Goal: Information Seeking & Learning: Learn about a topic

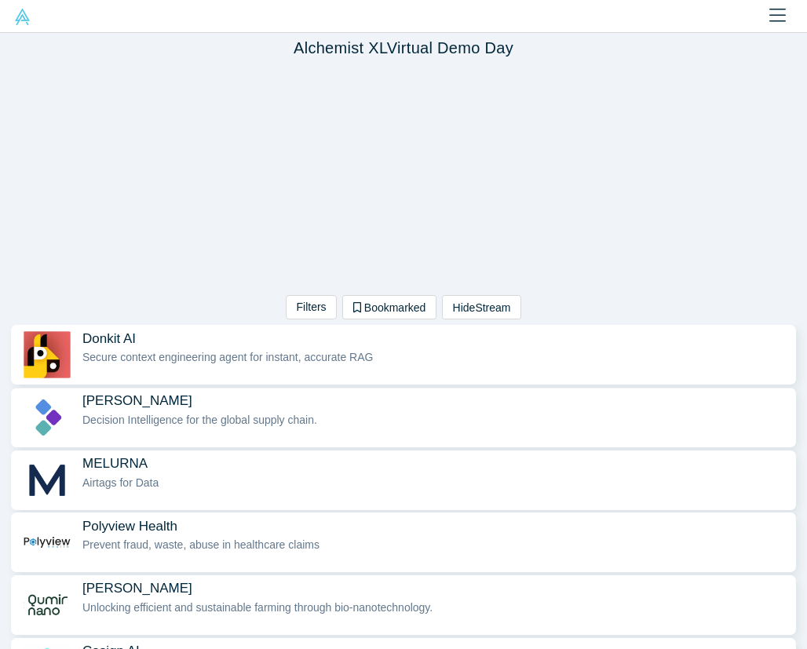
click at [126, 404] on span "[PERSON_NAME]" at bounding box center [137, 401] width 110 height 16
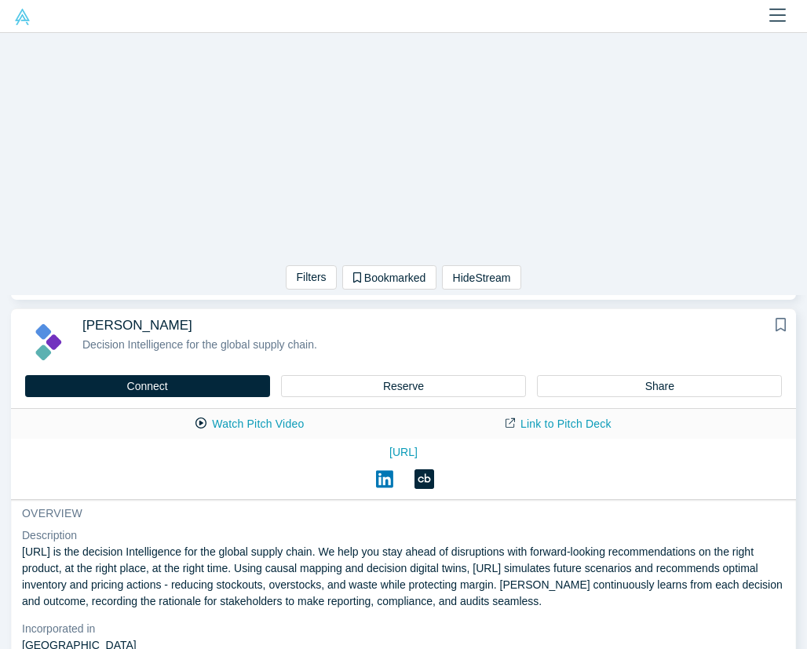
scroll to position [57, 0]
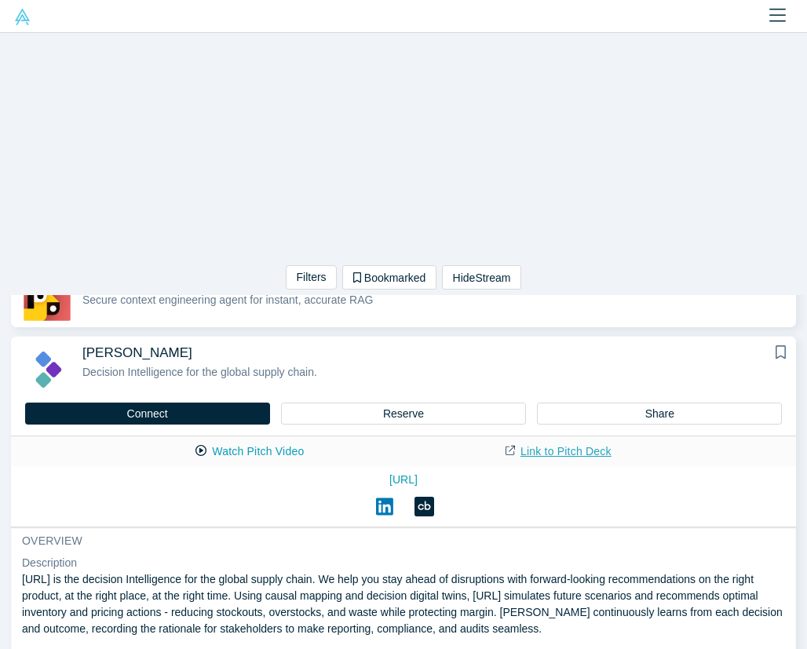
click at [537, 448] on link "Link to Pitch Deck" at bounding box center [558, 451] width 139 height 27
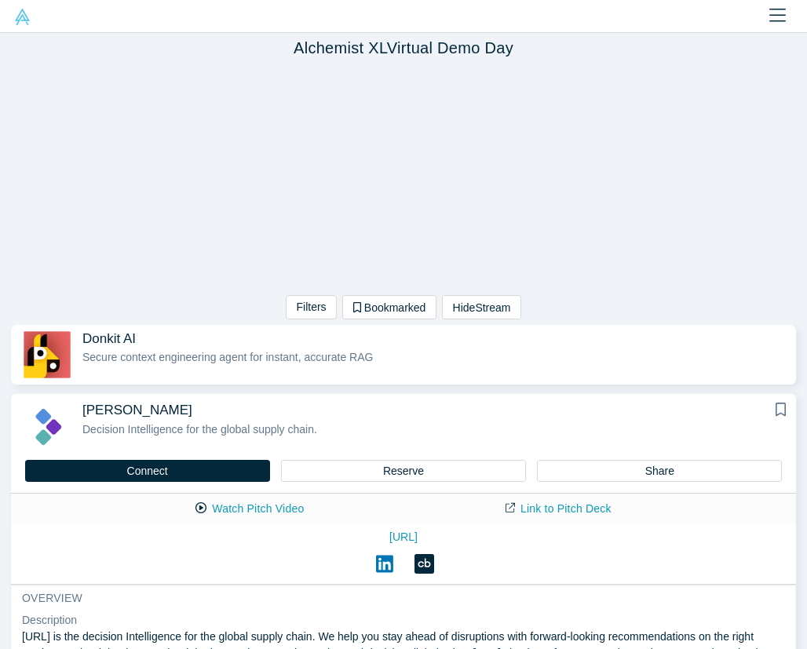
click at [128, 418] on span "[PERSON_NAME]" at bounding box center [137, 410] width 110 height 16
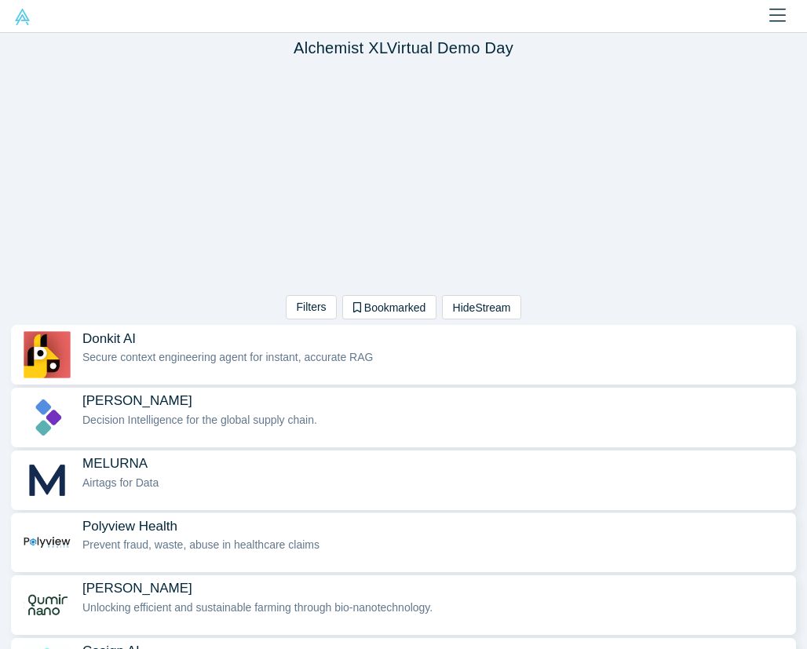
click at [149, 477] on span "Airtags for Data" at bounding box center [120, 483] width 76 height 13
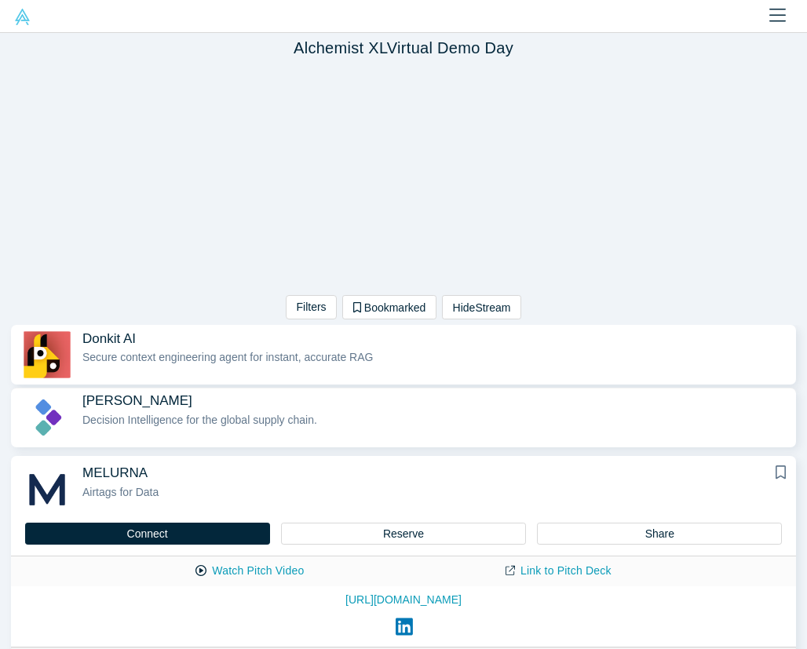
click at [145, 415] on span "Decision Intelligence for the global supply chain." at bounding box center [199, 420] width 235 height 13
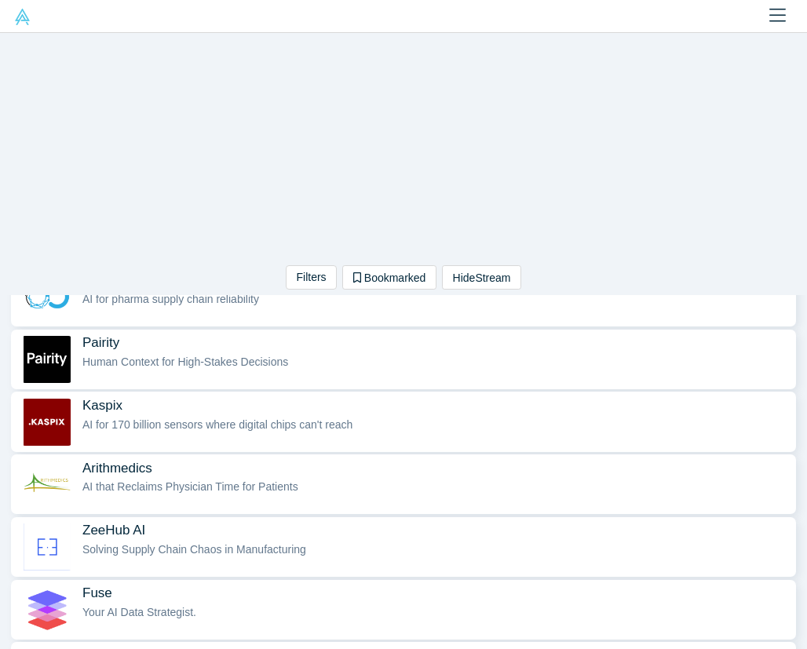
scroll to position [773, 0]
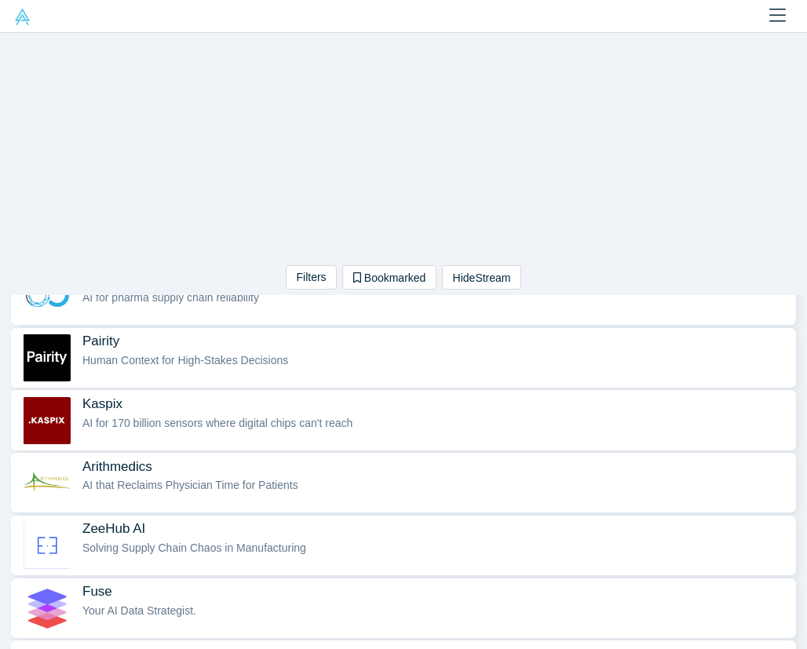
click at [145, 415] on div "AI for 170 billion sensors where digital chips can't reach" at bounding box center [435, 423] width 706 height 16
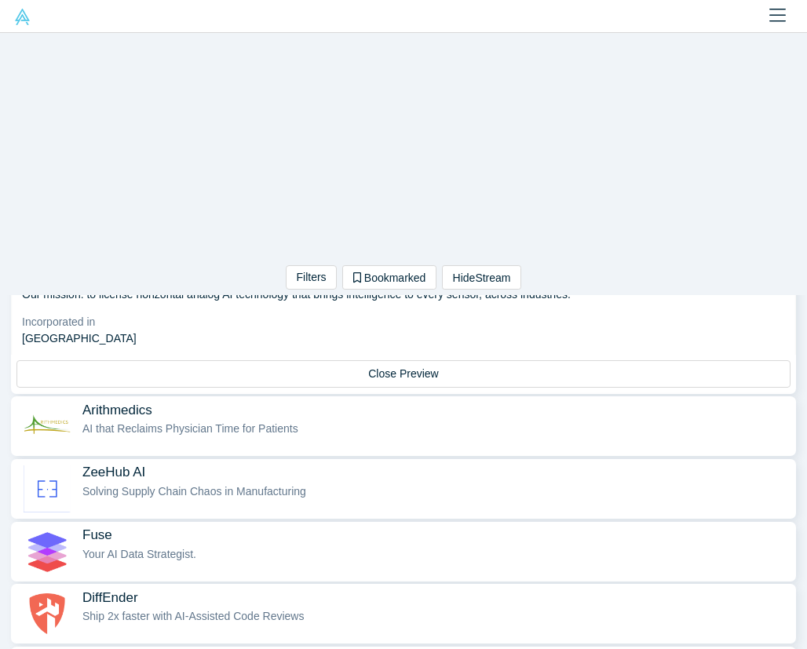
scroll to position [888, 0]
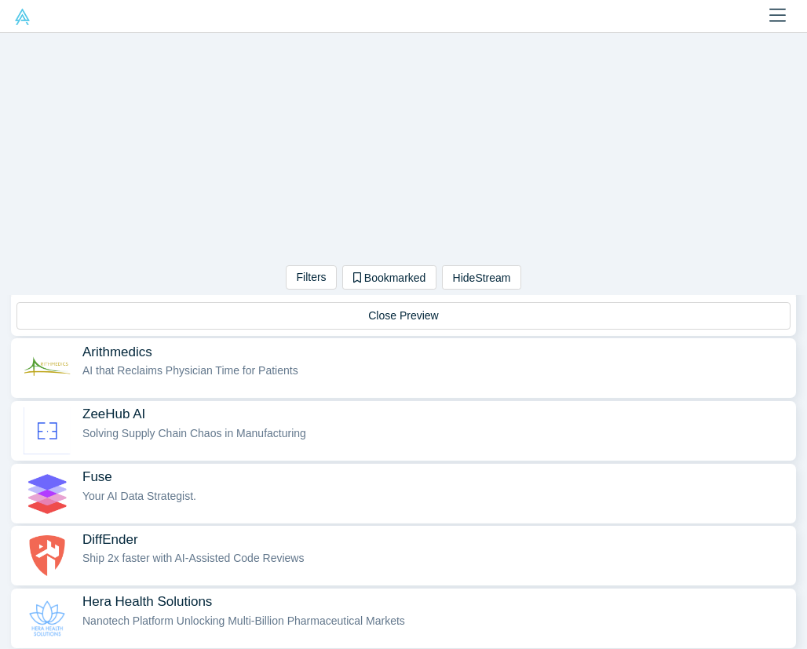
click at [145, 415] on span "ZeeHub AI" at bounding box center [113, 414] width 63 height 16
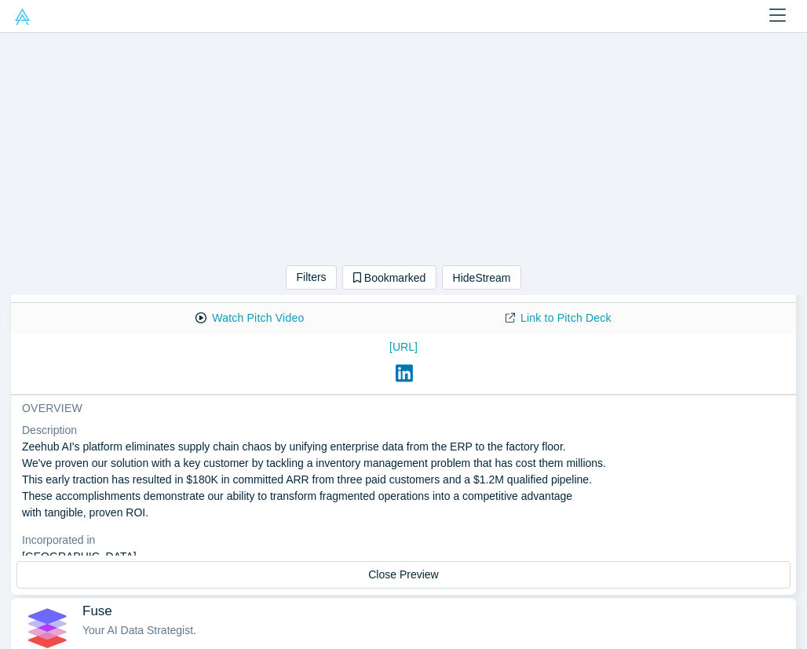
scroll to position [664, 0]
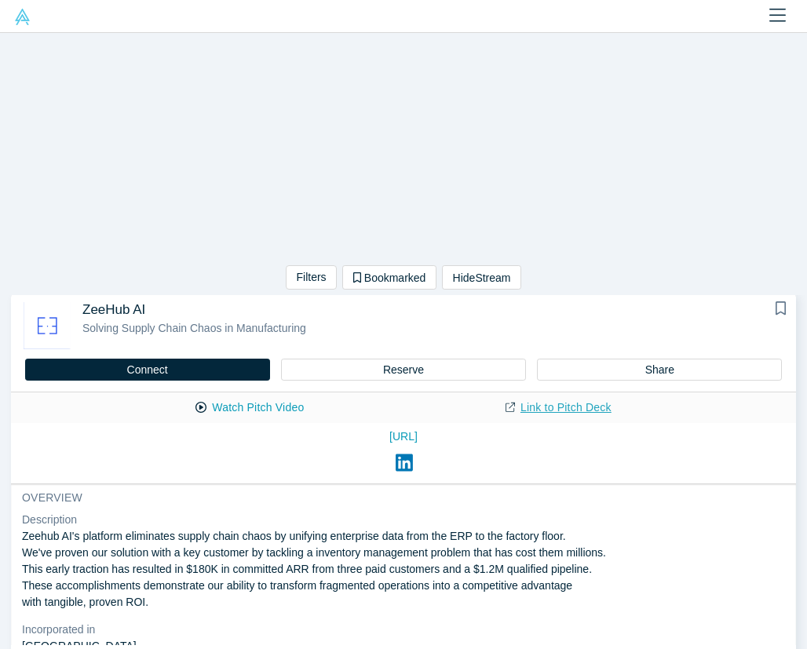
click at [564, 401] on link "Link to Pitch Deck" at bounding box center [558, 407] width 139 height 27
